Goal: Obtain resource: Obtain resource

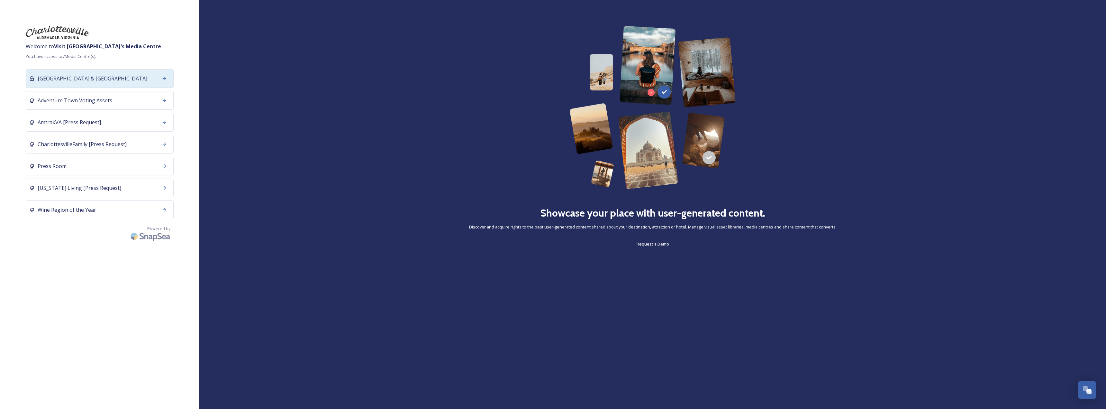
click at [128, 81] on div "[GEOGRAPHIC_DATA] & [GEOGRAPHIC_DATA]" at bounding box center [100, 78] width 148 height 19
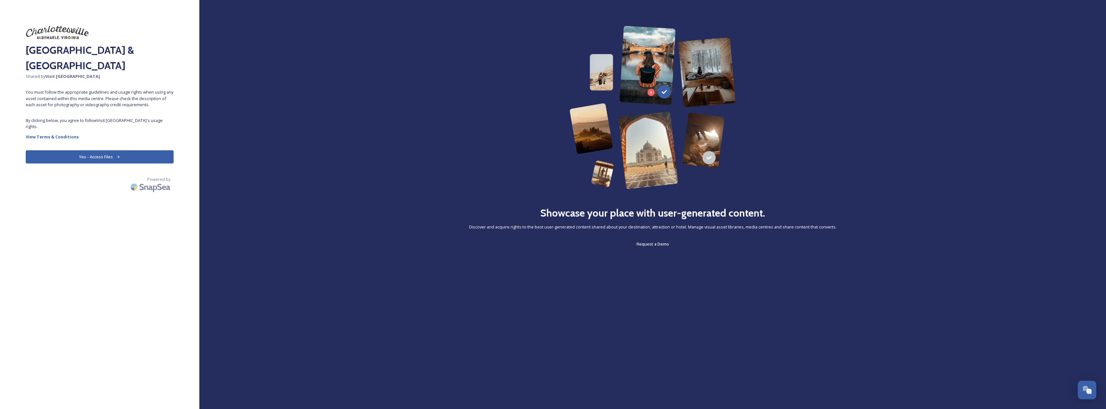
click at [110, 155] on button "Yes - Access Files" at bounding box center [100, 156] width 148 height 13
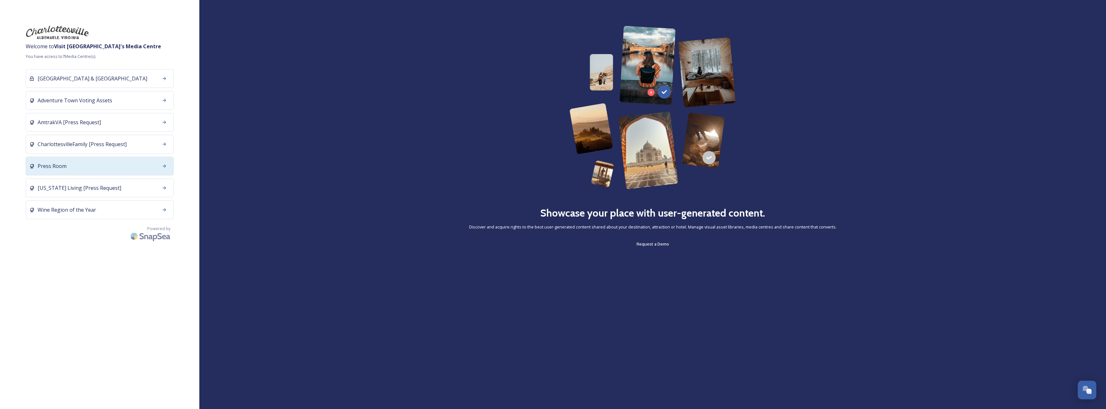
click at [148, 167] on div "Press Room" at bounding box center [100, 166] width 148 height 19
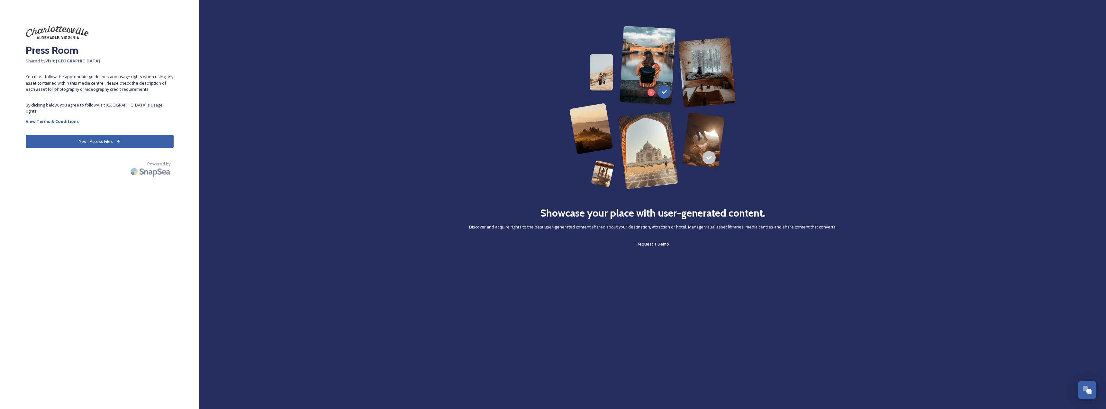
click at [137, 143] on div "Press Room Shared by Visit Charlottesville You must follow the appropriate guid…" at bounding box center [99, 204] width 199 height 357
click at [134, 138] on button "Yes - Access Files" at bounding box center [100, 141] width 148 height 13
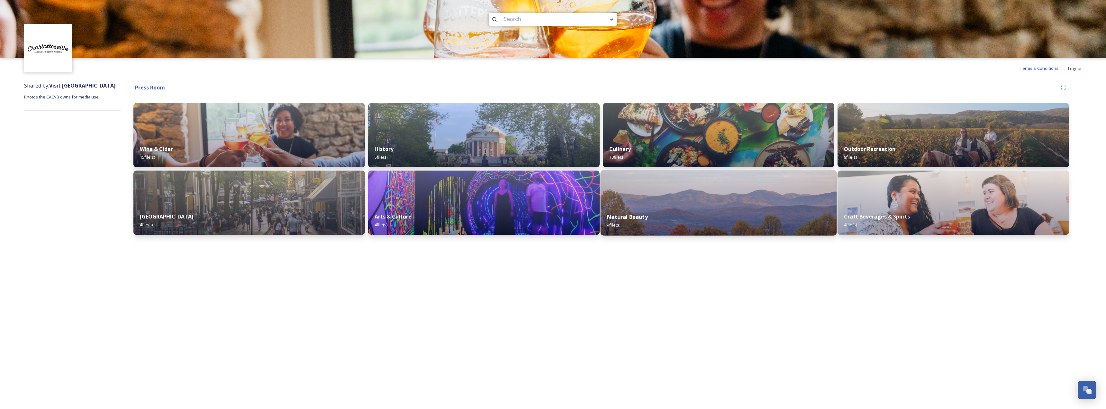
click at [646, 193] on img at bounding box center [719, 203] width 236 height 66
click at [283, 131] on img at bounding box center [249, 135] width 236 height 66
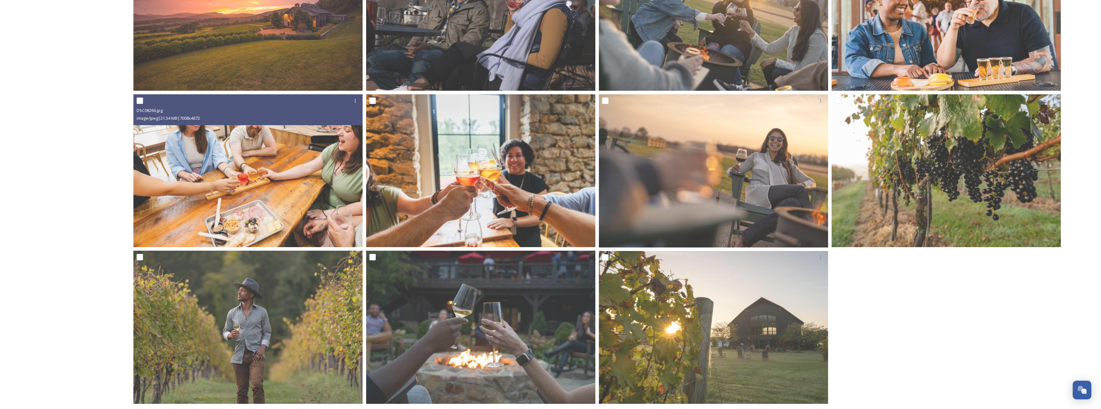
scroll to position [349, 0]
